Goal: Answer question/provide support

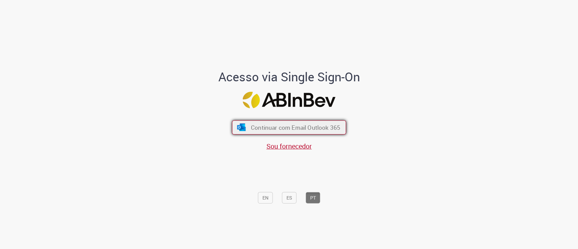
click at [312, 126] on span "Continuar com Email Outlook 365" at bounding box center [295, 127] width 89 height 8
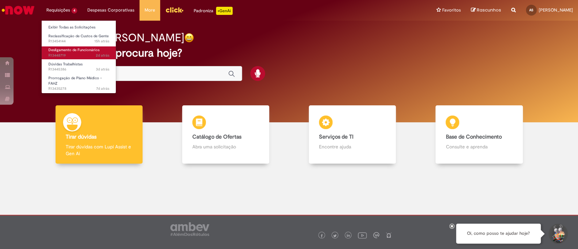
click at [84, 54] on span "2d atrás 2 dias atrás R13448719" at bounding box center [78, 55] width 61 height 5
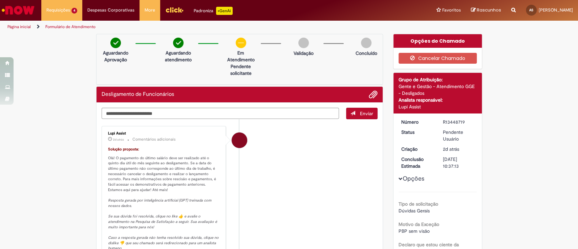
scroll to position [45, 0]
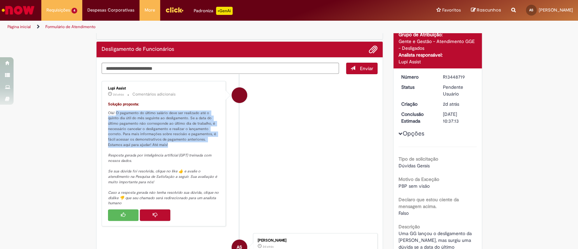
drag, startPoint x: 113, startPoint y: 112, endPoint x: 149, endPoint y: 145, distance: 49.2
click at [149, 145] on p "Solução proposta: Olá! O pagamento do último salário deve ser realizado até o q…" at bounding box center [164, 154] width 113 height 104
copy p "O pagamento do último salário deve ser realizado até o quinto dia útil do mês s…"
click at [163, 213] on button "Histórico de tíquete" at bounding box center [155, 215] width 30 height 12
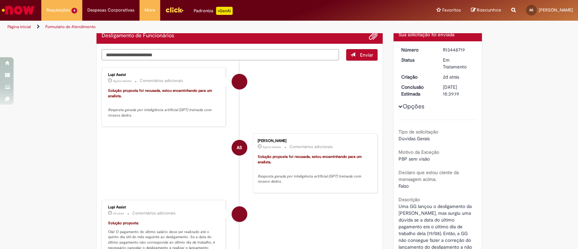
click at [161, 53] on textarea "Digite sua mensagem aqui..." at bounding box center [221, 55] width 238 height 12
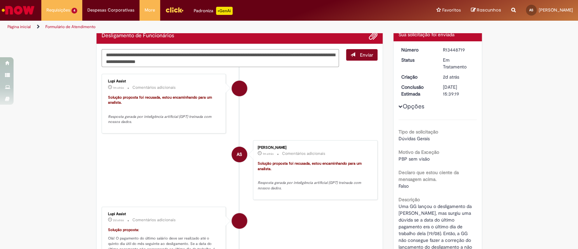
type textarea "**********"
click at [360, 54] on span "Enviar" at bounding box center [366, 55] width 13 height 6
